Goal: Check status: Check status

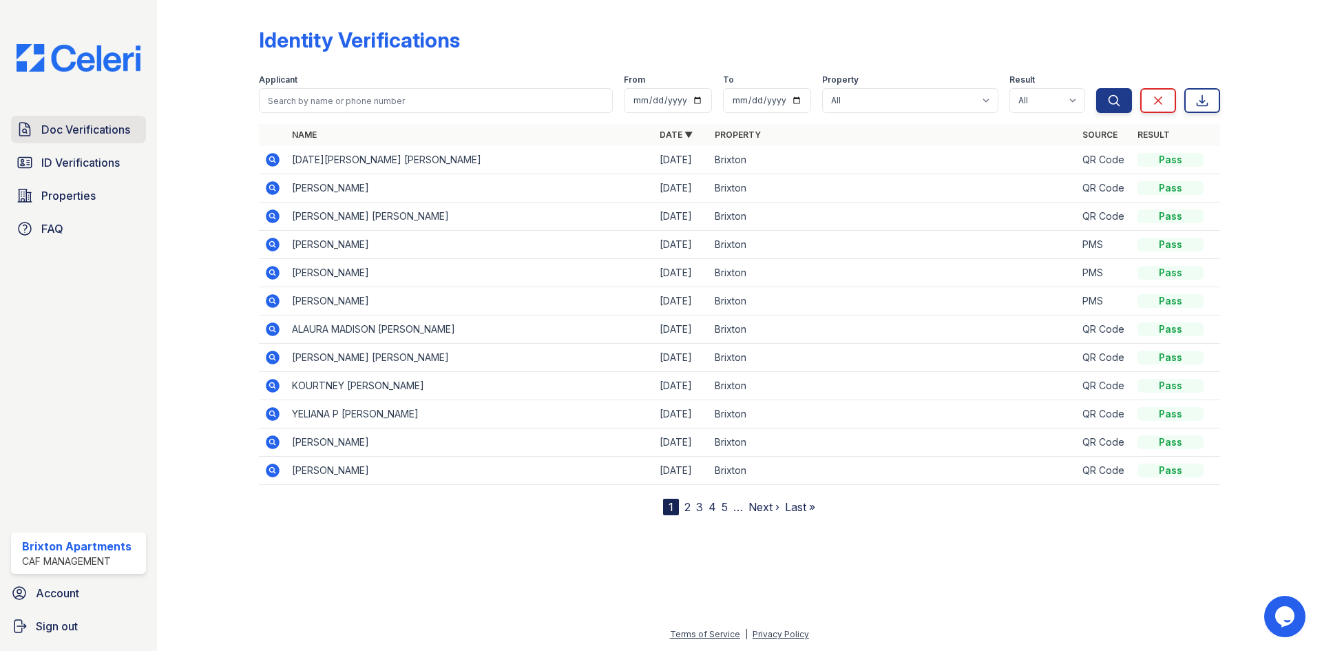
click at [63, 138] on span "Doc Verifications" at bounding box center [85, 129] width 89 height 17
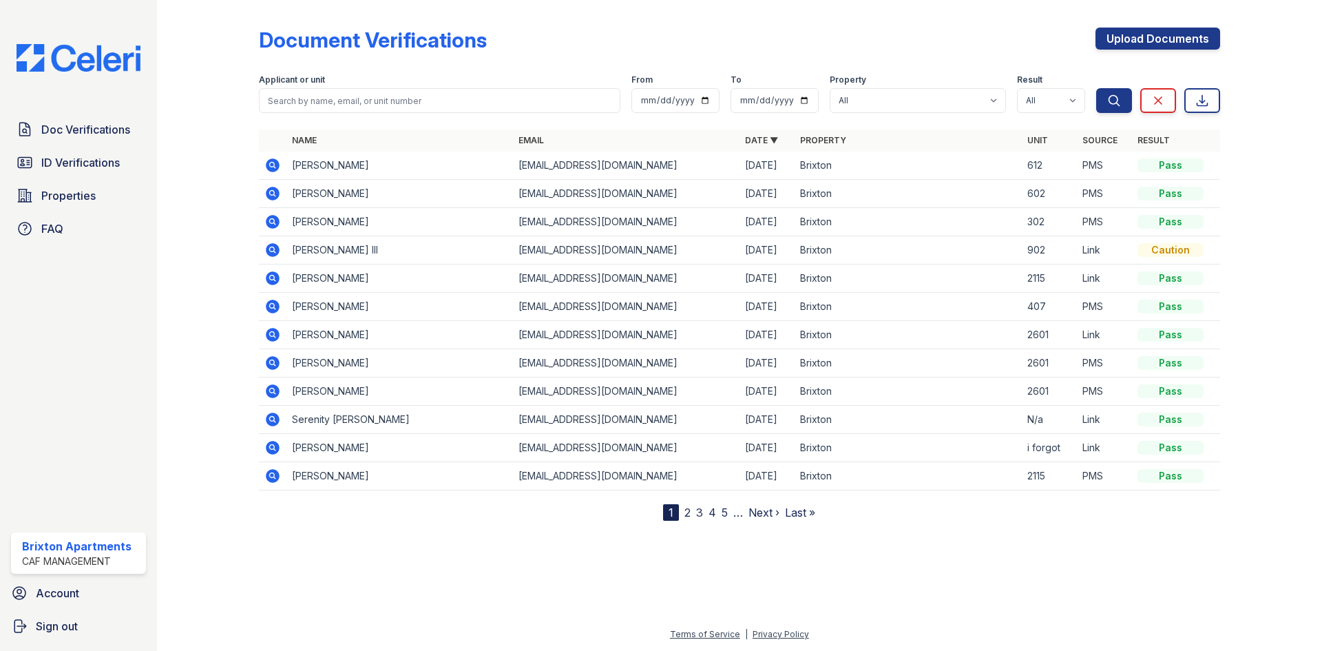
click at [268, 167] on icon at bounding box center [273, 165] width 14 height 14
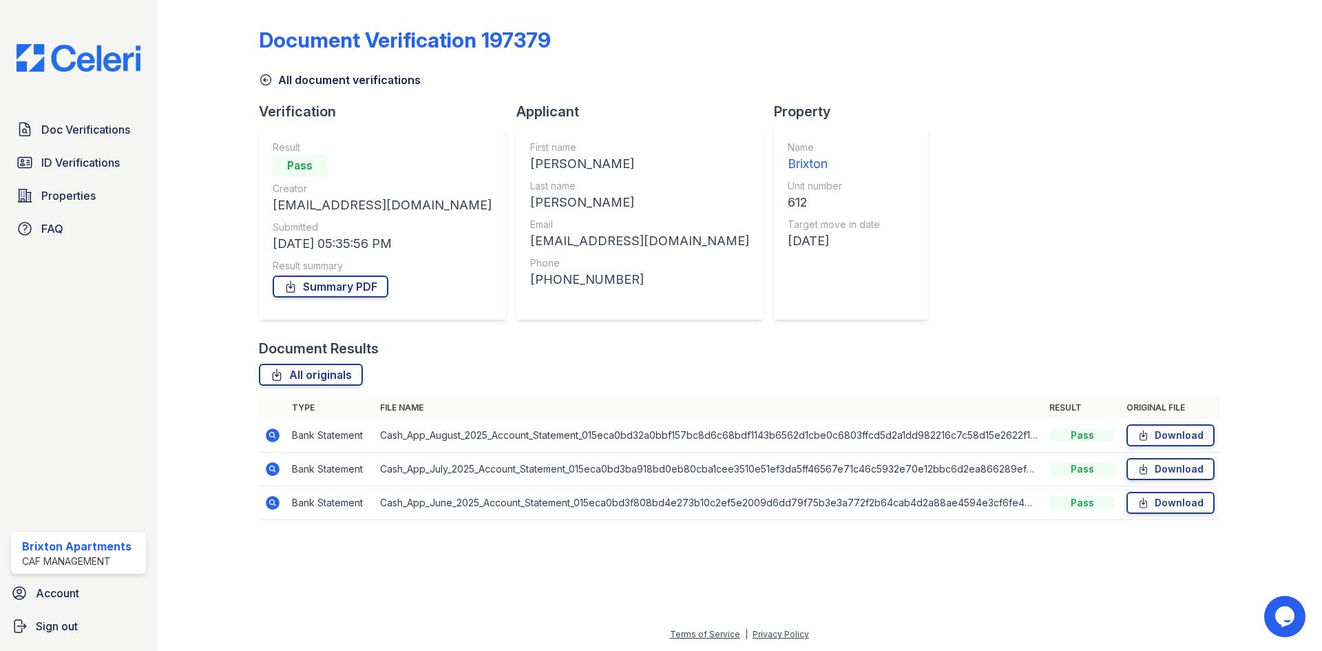
click at [271, 438] on icon at bounding box center [273, 435] width 14 height 14
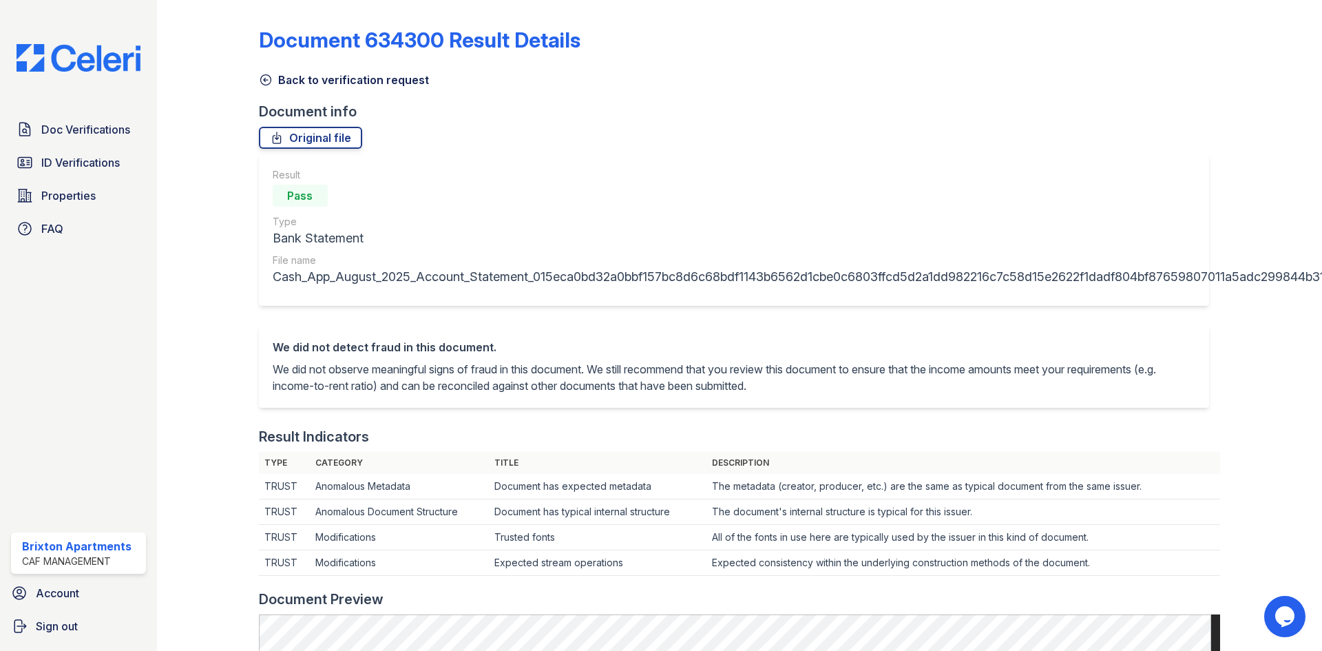
drag, startPoint x: 269, startPoint y: 80, endPoint x: 262, endPoint y: 417, distance: 337.5
click at [269, 80] on icon at bounding box center [266, 80] width 14 height 14
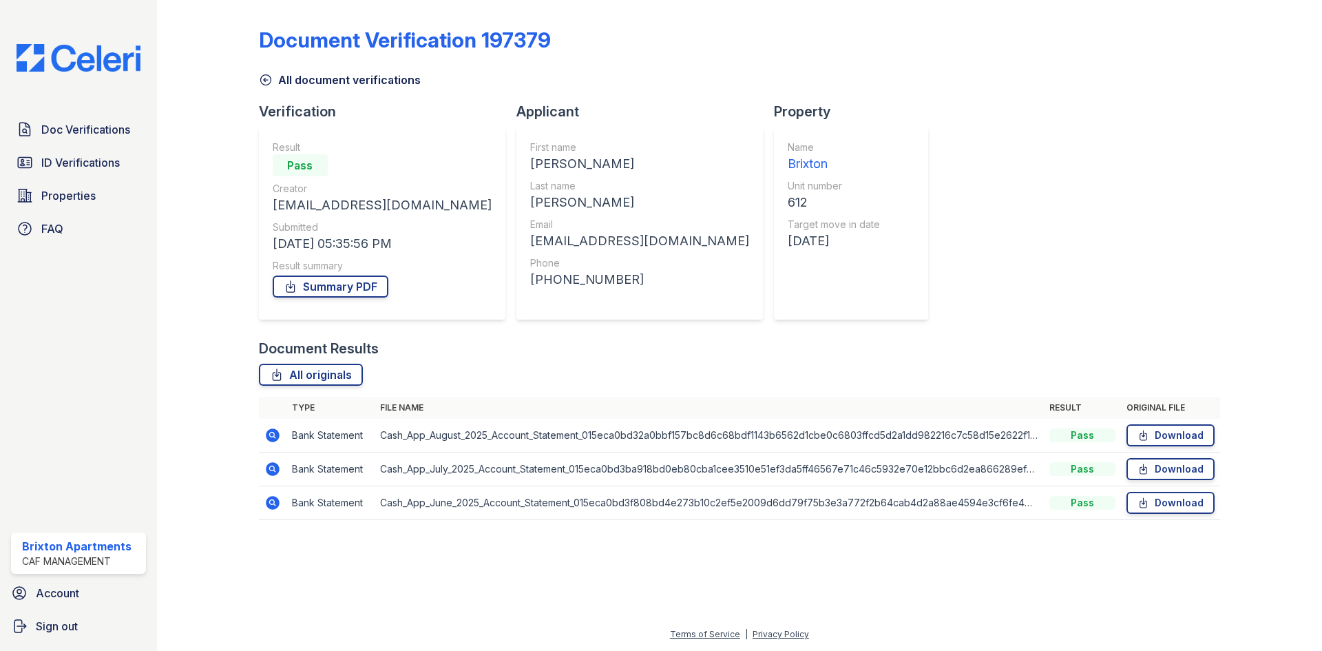
click at [273, 469] on icon at bounding box center [271, 467] width 3 height 3
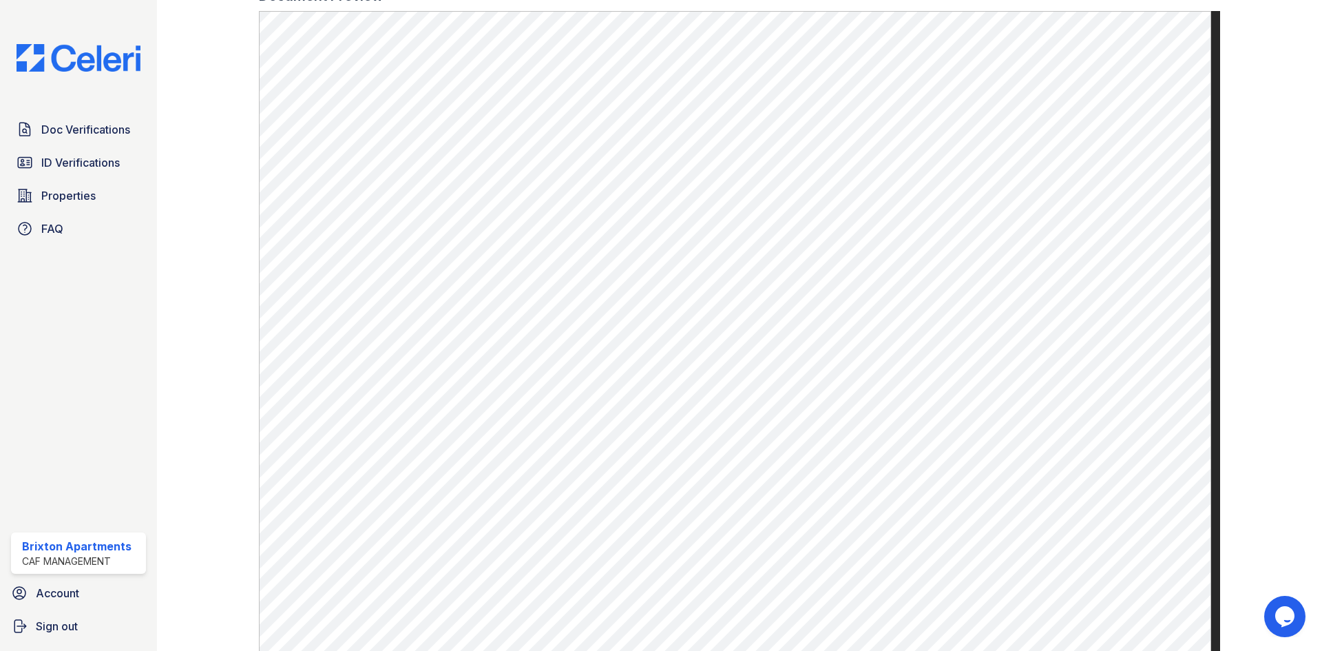
scroll to position [603, 0]
click at [75, 134] on span "Doc Verifications" at bounding box center [85, 129] width 89 height 17
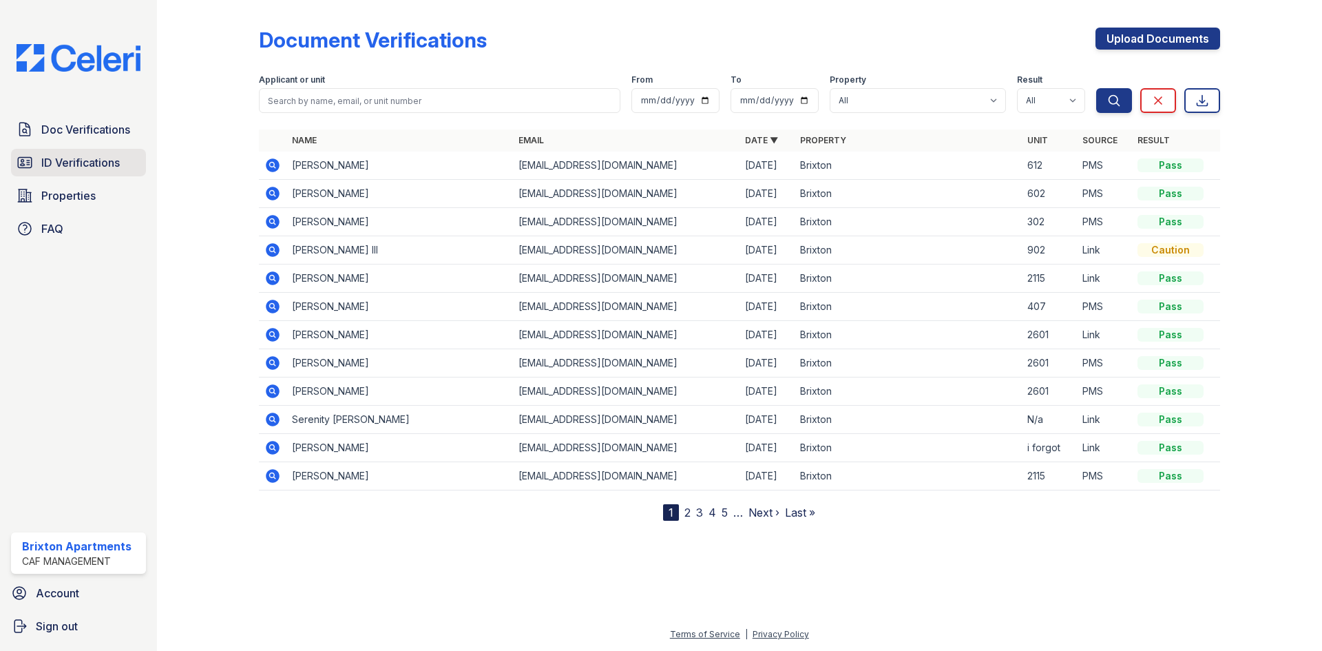
click at [87, 158] on span "ID Verifications" at bounding box center [80, 162] width 79 height 17
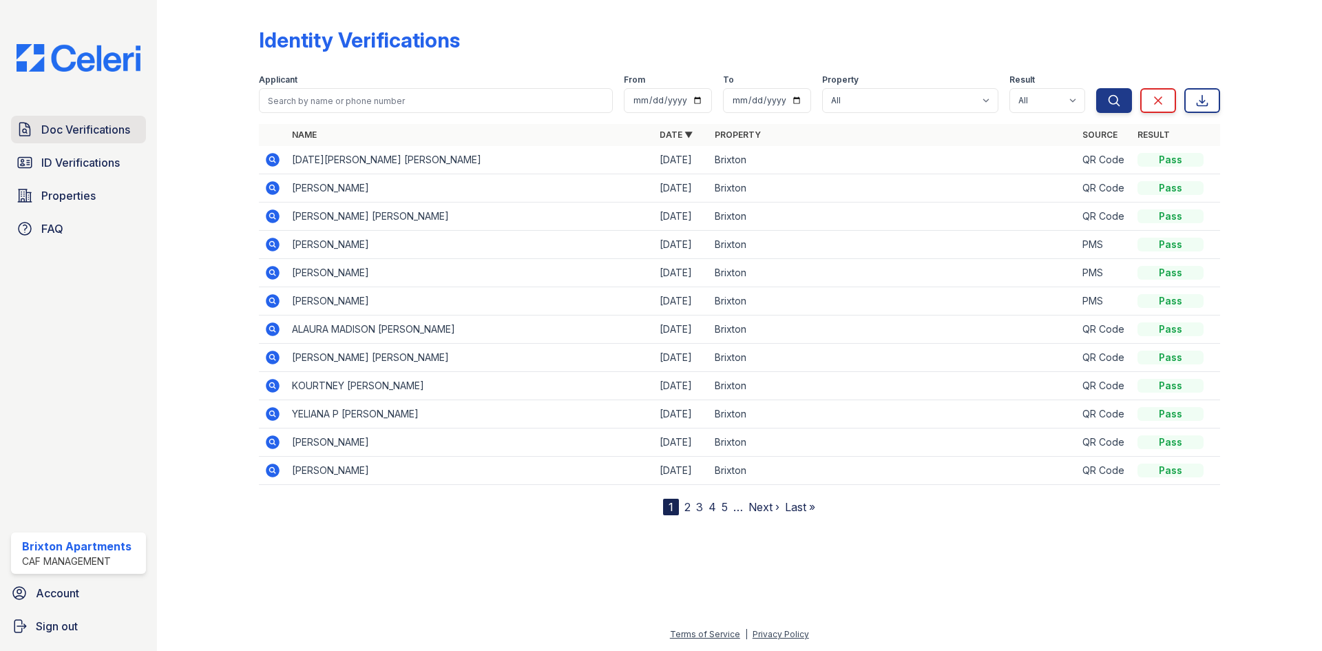
click at [79, 125] on span "Doc Verifications" at bounding box center [85, 129] width 89 height 17
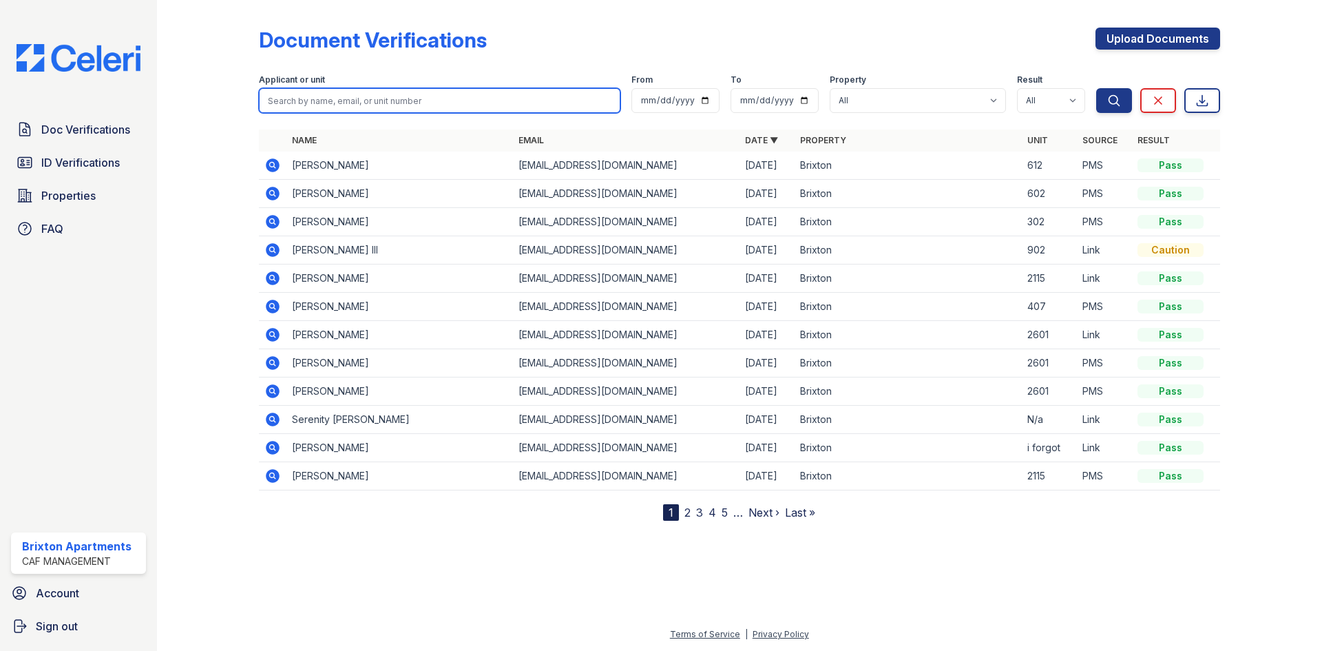
click at [370, 104] on input "search" at bounding box center [440, 100] width 362 height 25
type input "solomon"
click at [1096, 88] on button "Search" at bounding box center [1114, 100] width 36 height 25
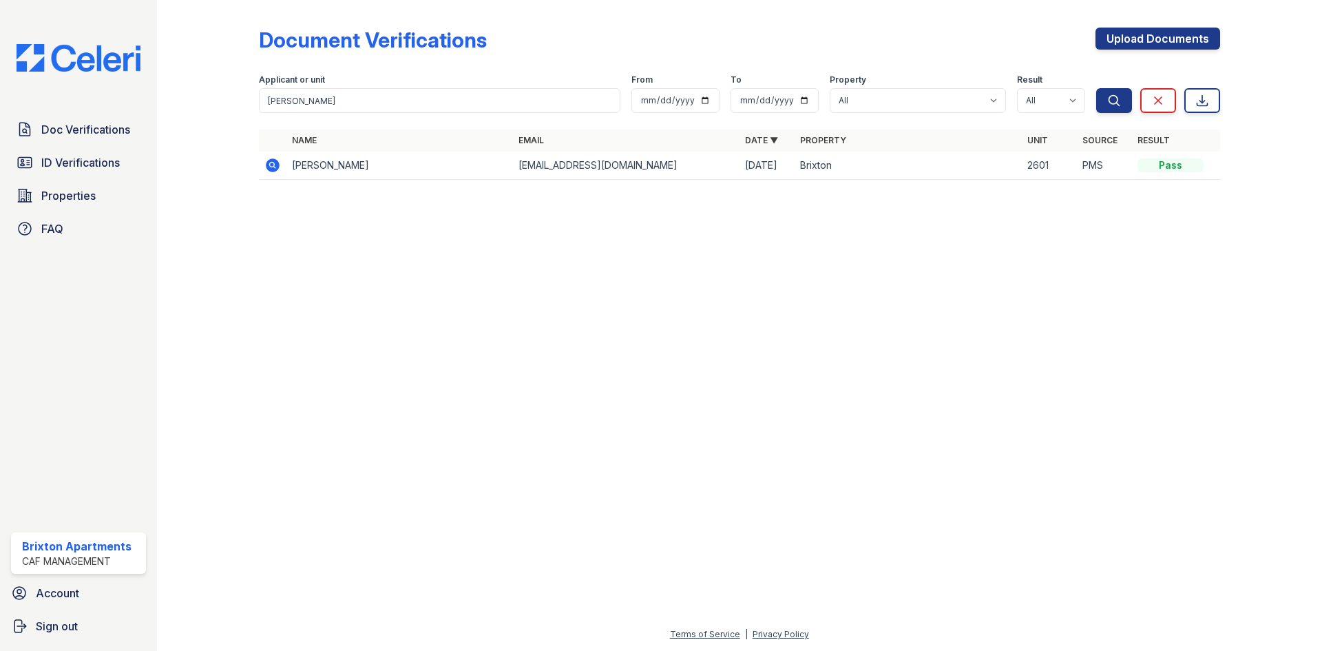
click at [273, 165] on icon at bounding box center [271, 164] width 3 height 3
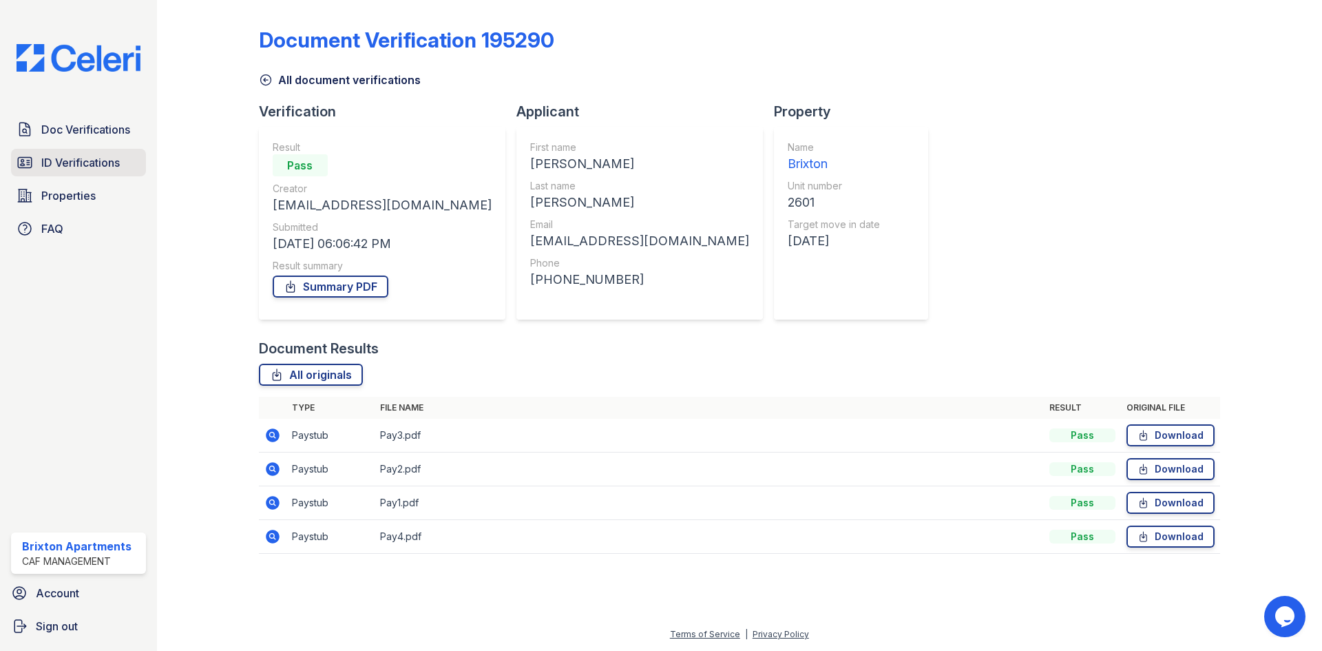
click at [30, 152] on link "ID Verifications" at bounding box center [78, 163] width 135 height 28
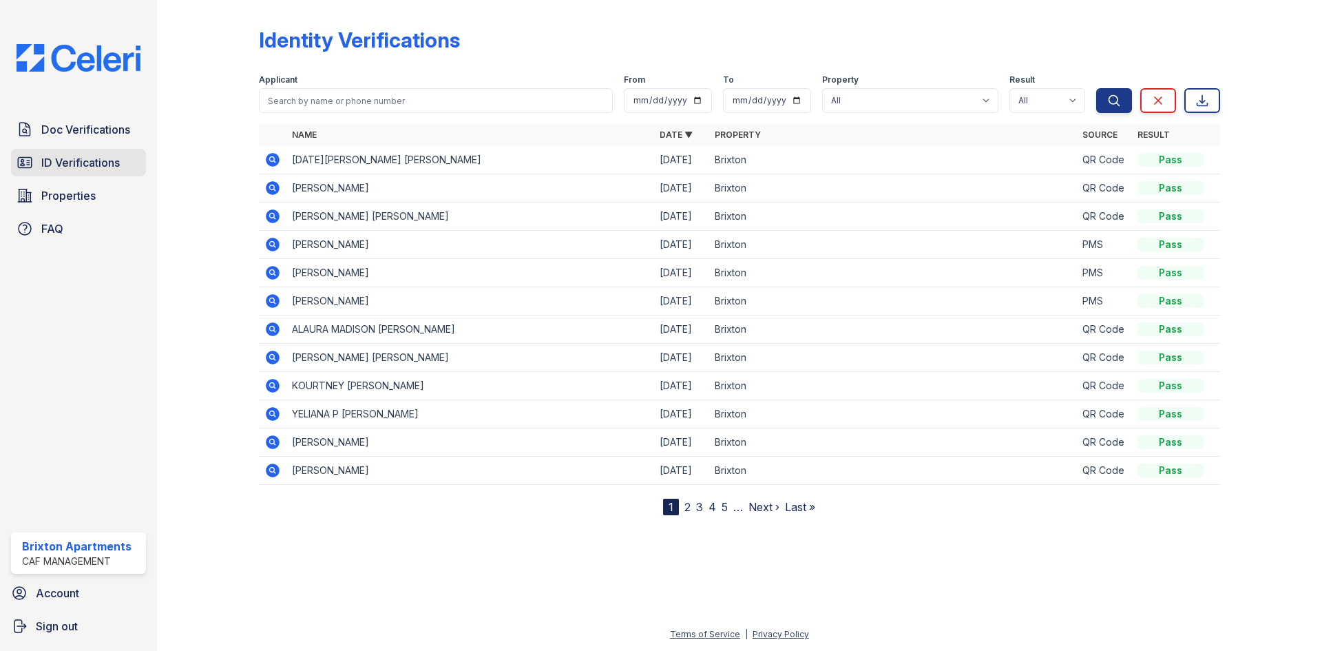
click at [105, 164] on span "ID Verifications" at bounding box center [80, 162] width 79 height 17
click at [96, 129] on span "Doc Verifications" at bounding box center [85, 129] width 89 height 17
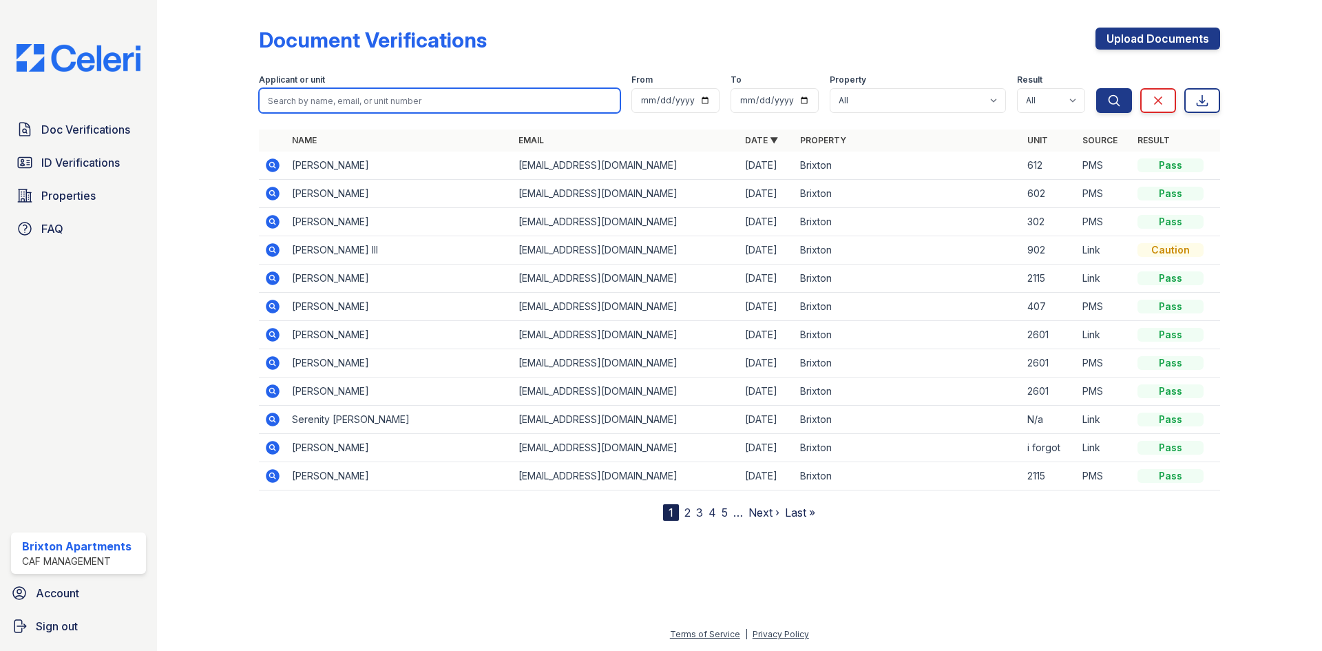
click at [372, 96] on input "search" at bounding box center [440, 100] width 362 height 25
type input "vertna"
click at [1096, 88] on button "Search" at bounding box center [1114, 100] width 36 height 25
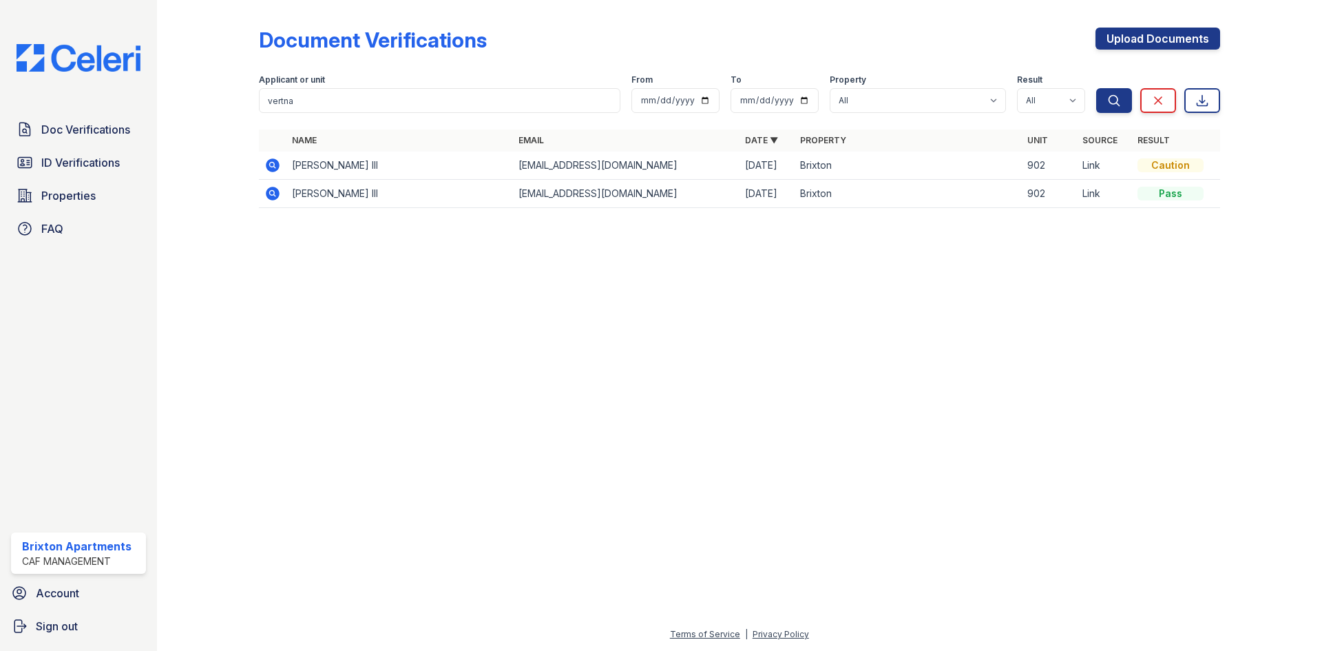
click at [270, 196] on icon at bounding box center [273, 194] width 14 height 14
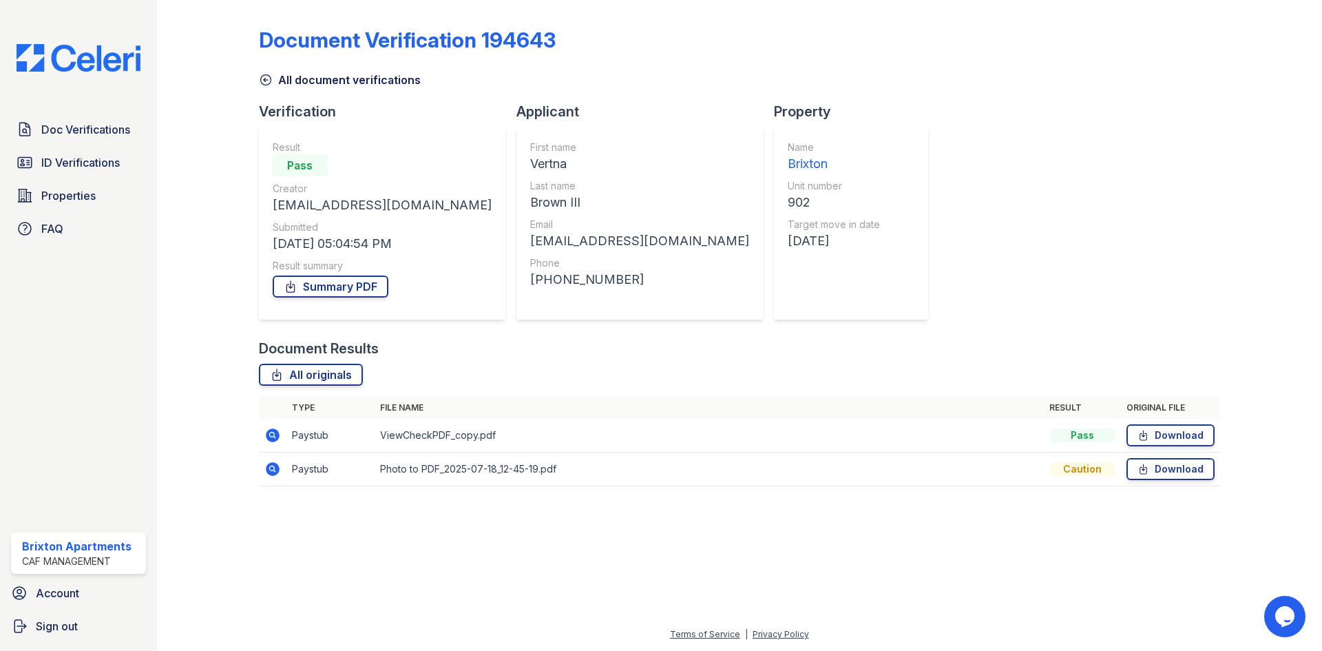
click at [263, 84] on icon at bounding box center [265, 80] width 10 height 10
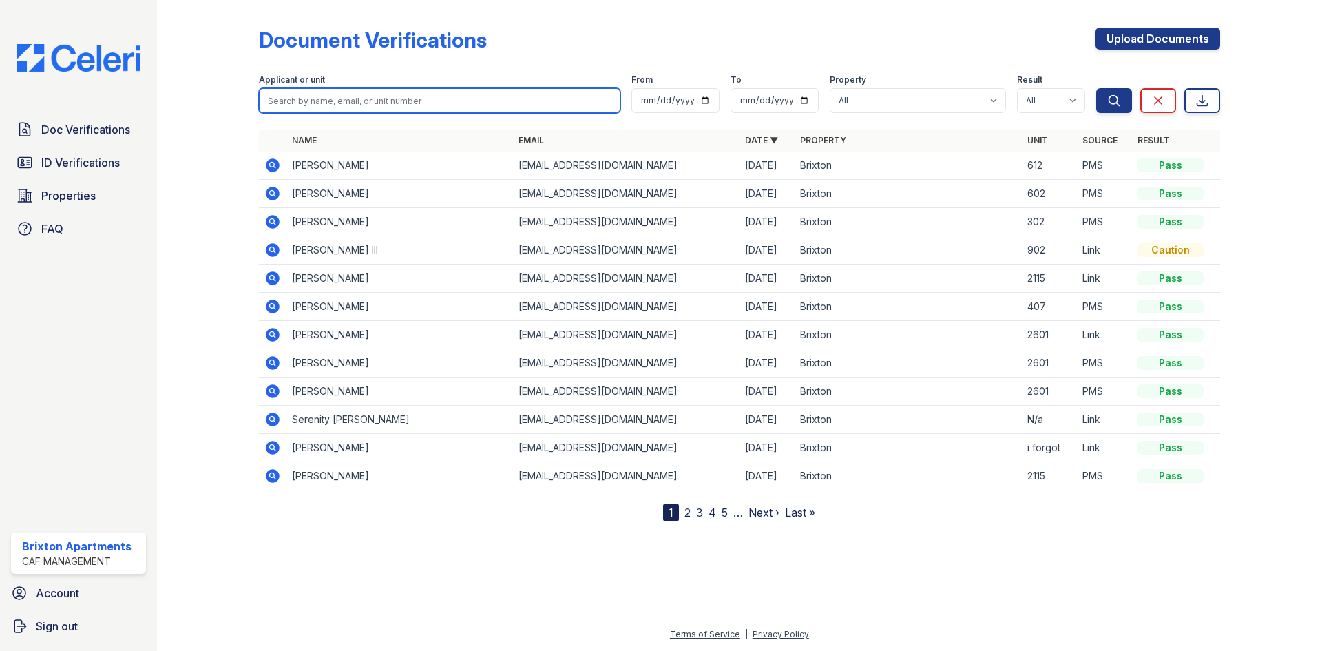
click at [298, 96] on input "search" at bounding box center [440, 100] width 362 height 25
type input "vertna"
click at [1096, 88] on button "Search" at bounding box center [1114, 100] width 36 height 25
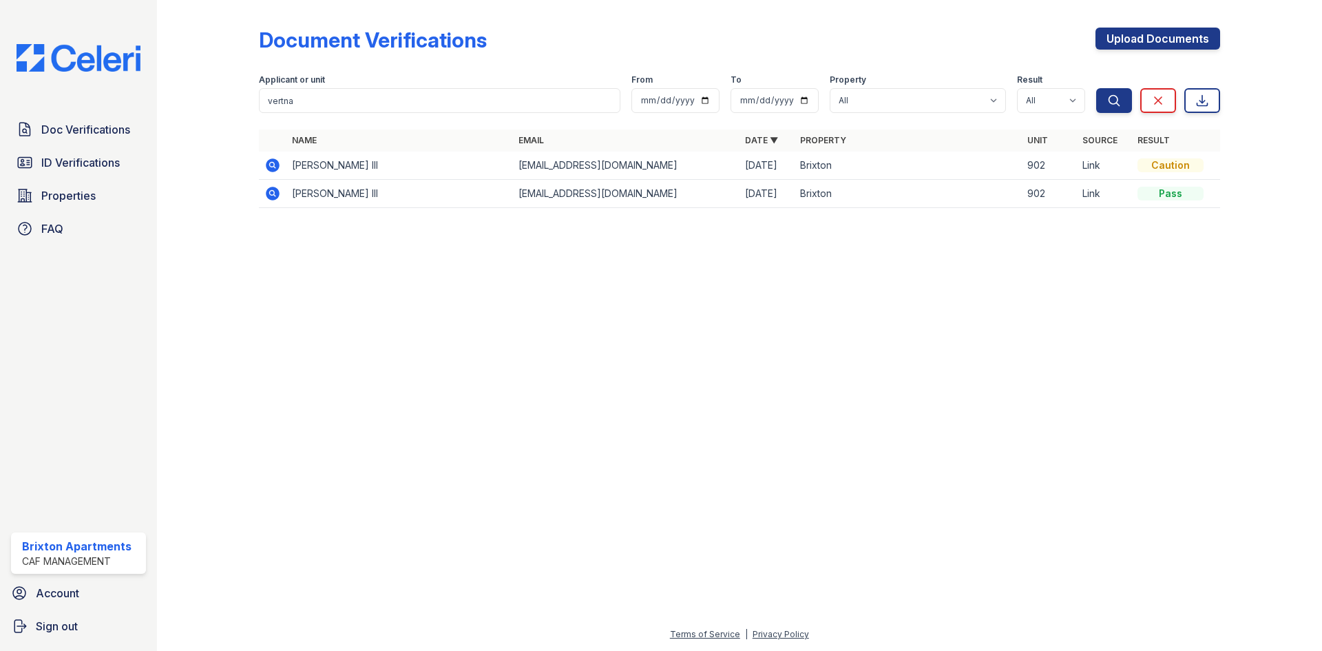
click at [273, 163] on icon at bounding box center [272, 165] width 17 height 17
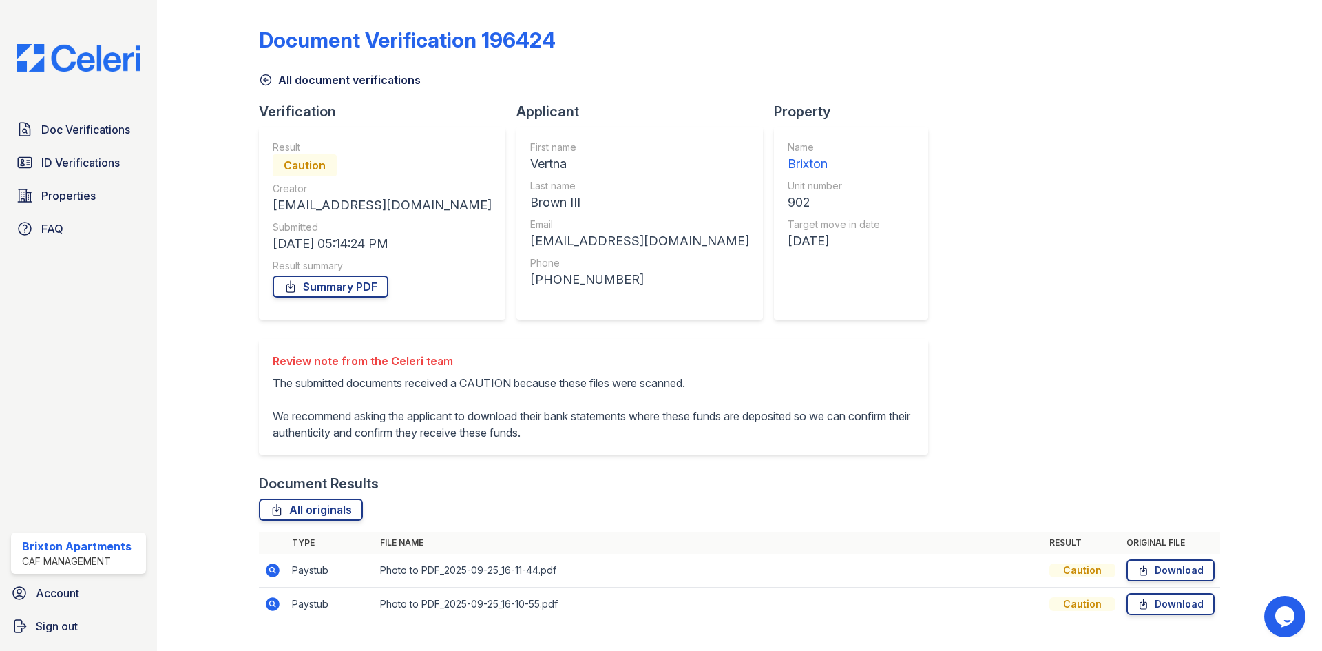
click at [269, 567] on icon at bounding box center [273, 570] width 14 height 14
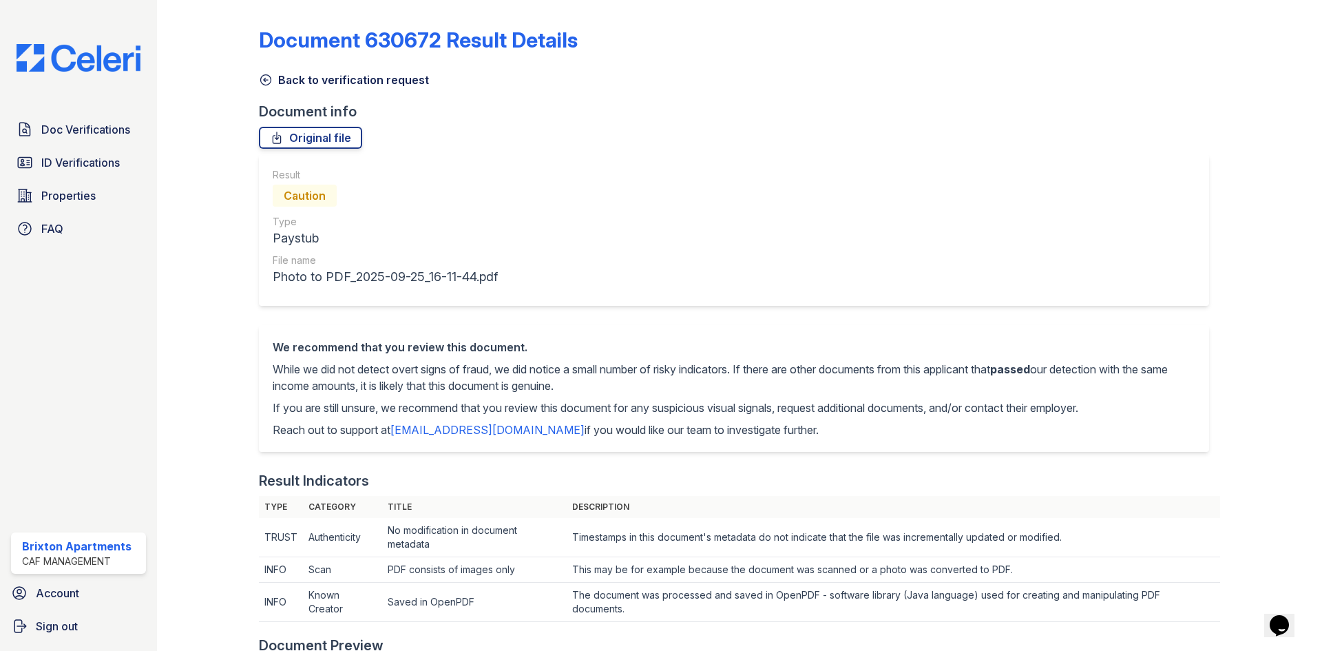
drag, startPoint x: 266, startPoint y: 77, endPoint x: 281, endPoint y: 56, distance: 25.6
click at [267, 79] on icon at bounding box center [266, 80] width 14 height 14
